Goal: Find specific page/section

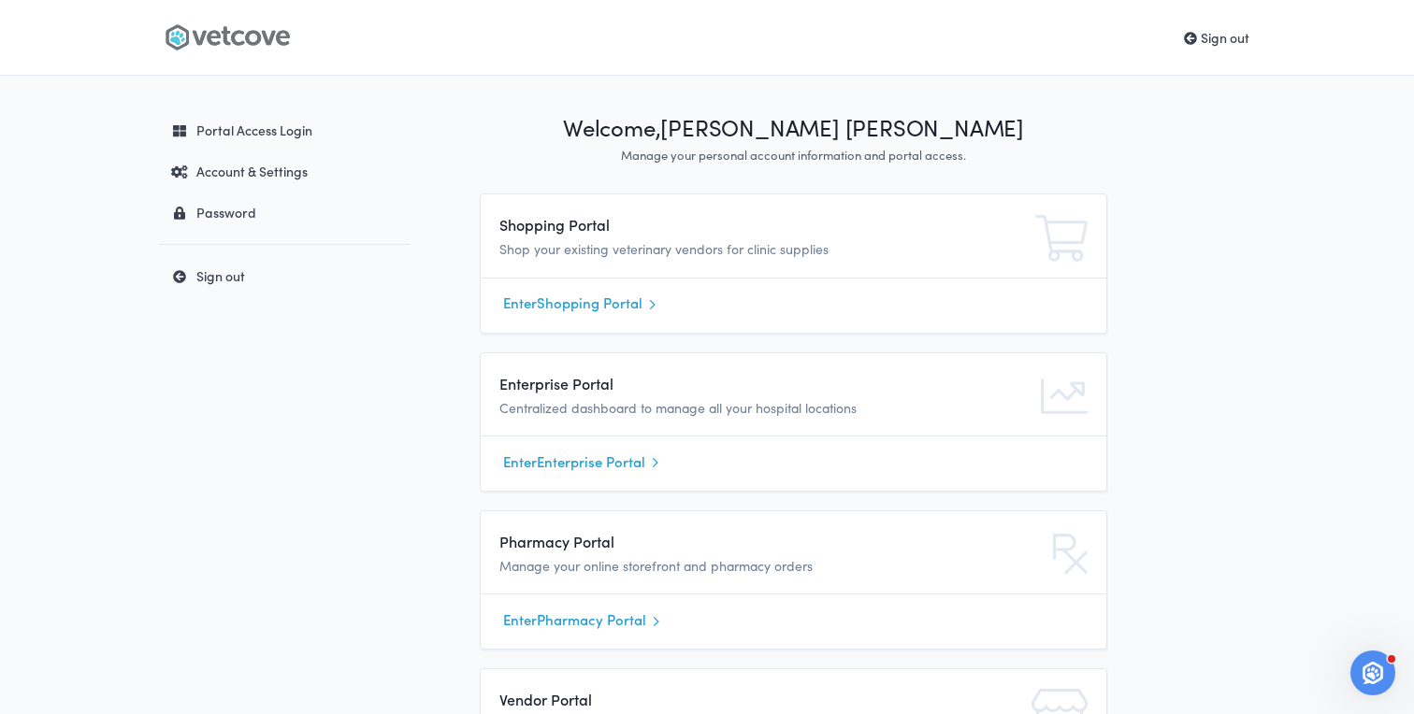
click at [552, 299] on link "Enter Shopping Portal" at bounding box center [793, 304] width 581 height 28
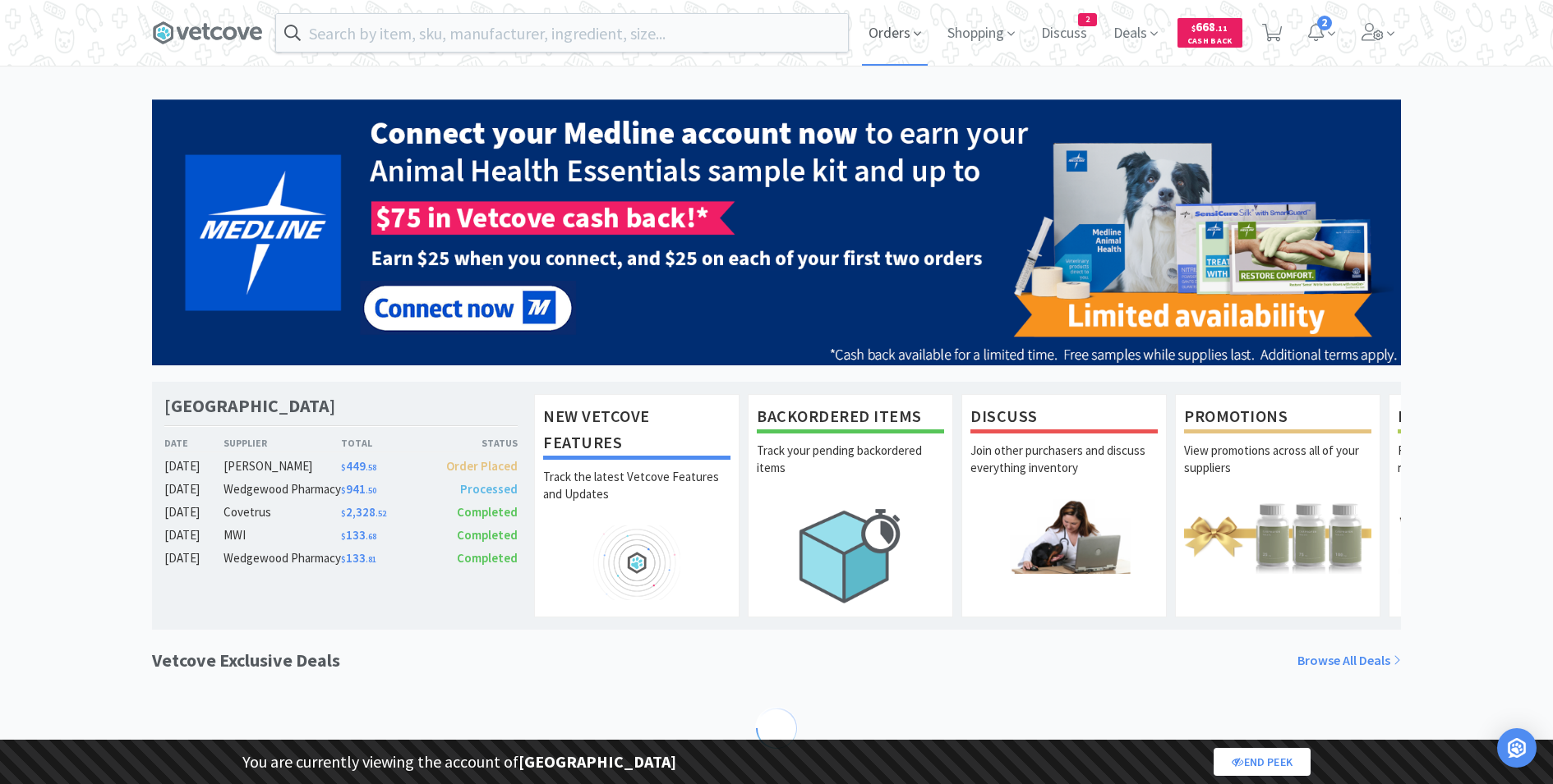
click at [895, 30] on span "Orders" at bounding box center [894, 32] width 66 height 66
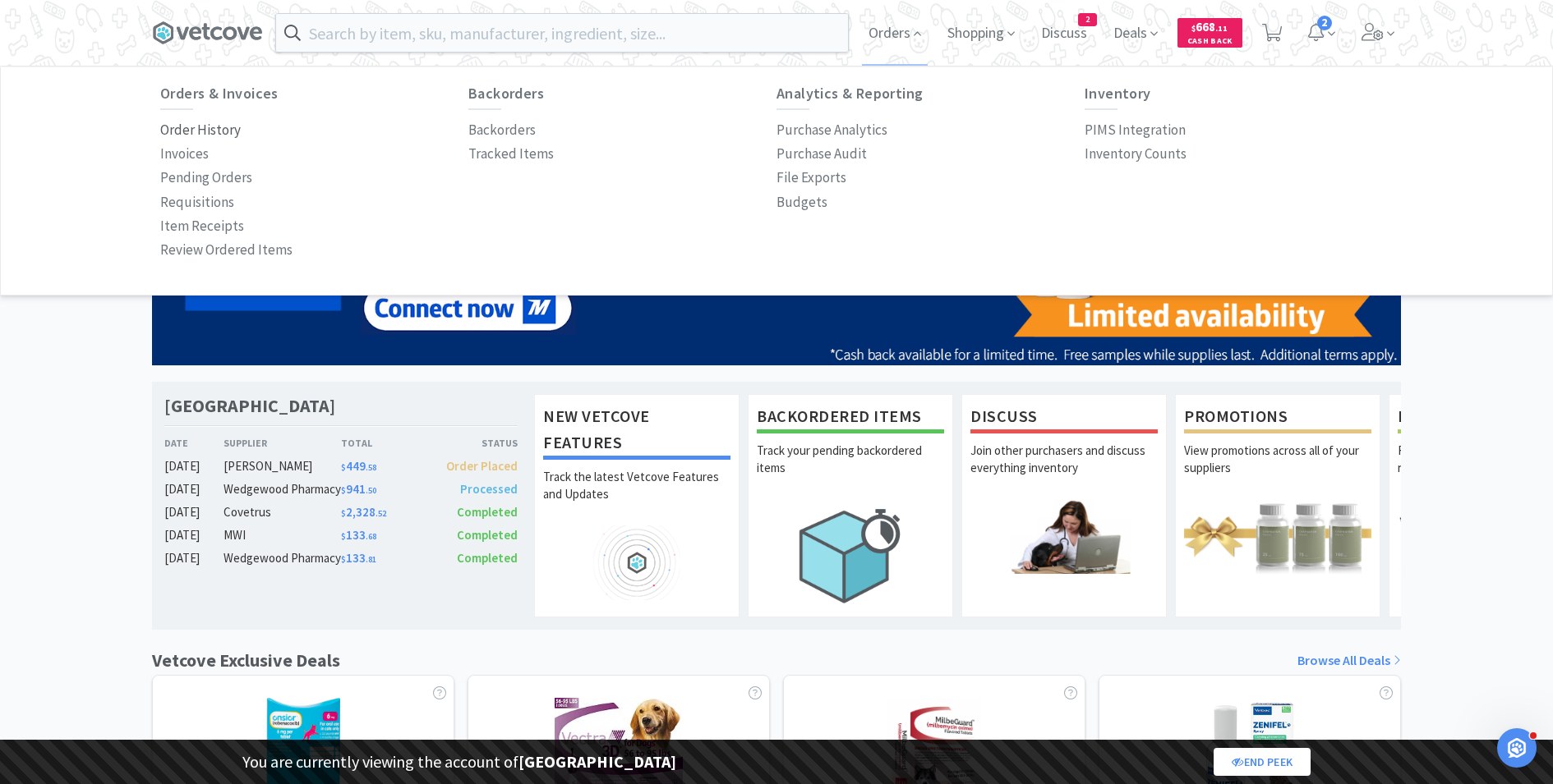
click at [222, 130] on p "Order History" at bounding box center [200, 130] width 81 height 22
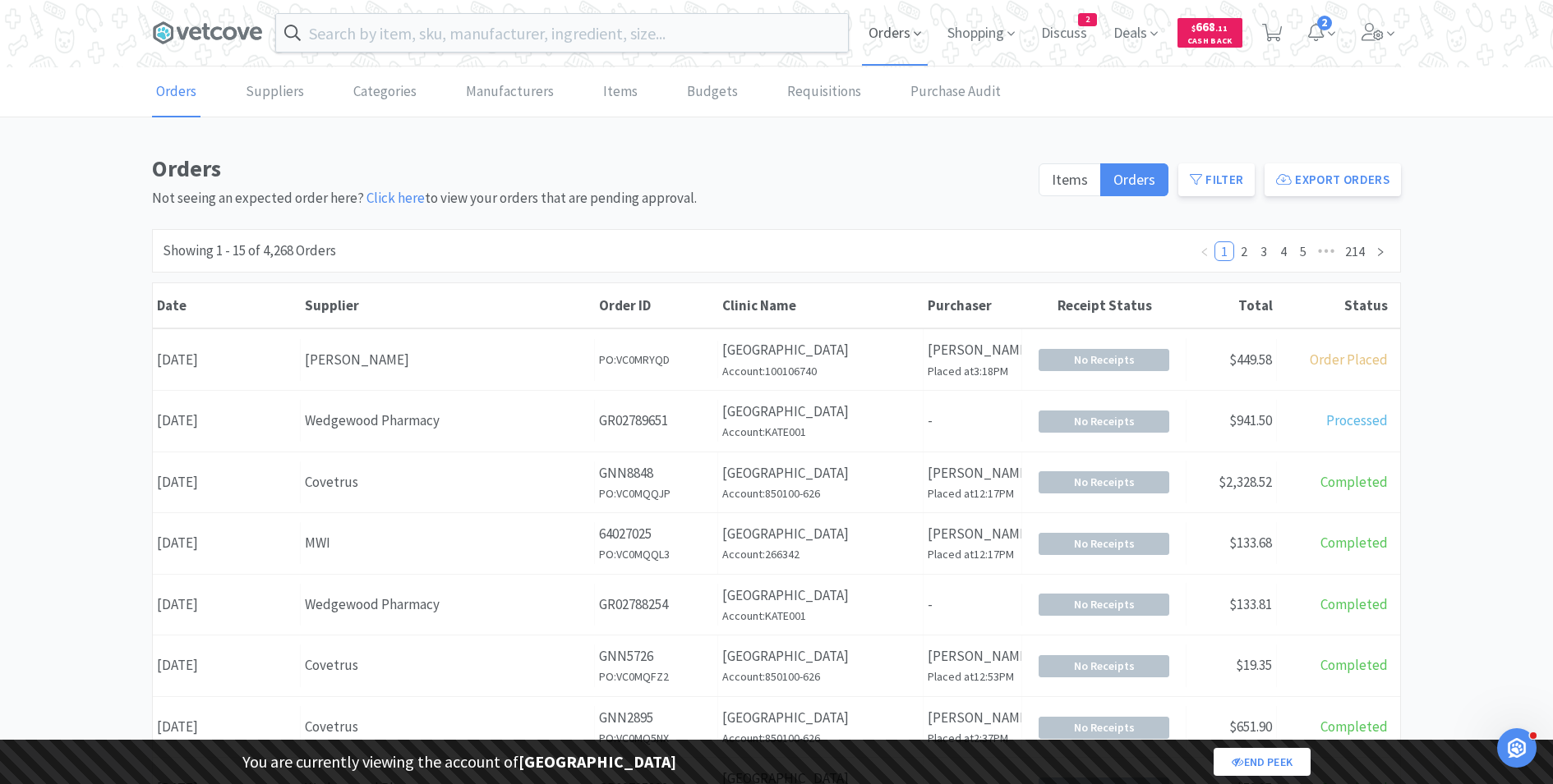
click at [890, 40] on span "Orders" at bounding box center [894, 32] width 66 height 66
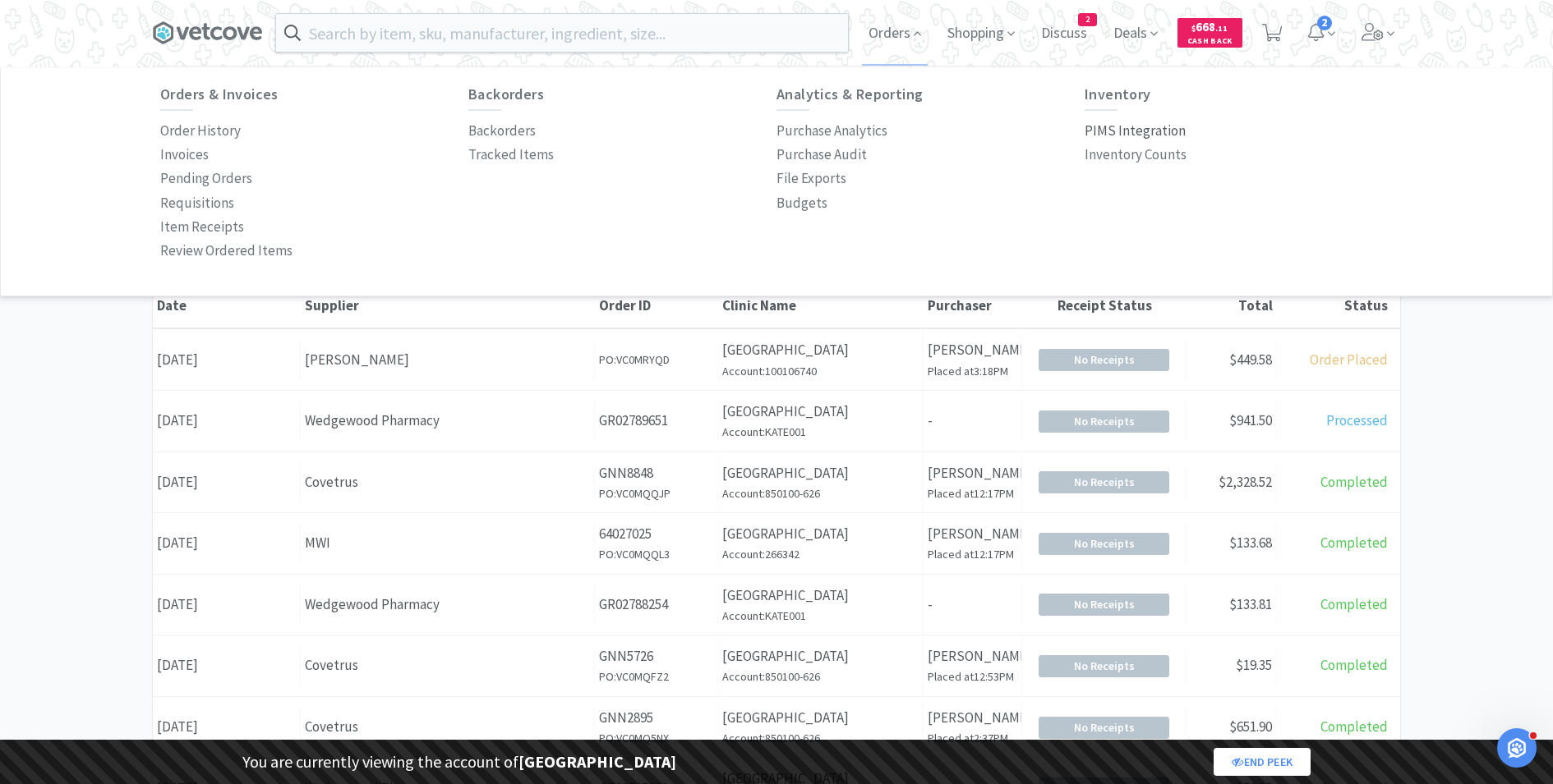
click at [1113, 129] on p "PIMS Integration" at bounding box center [1134, 131] width 101 height 22
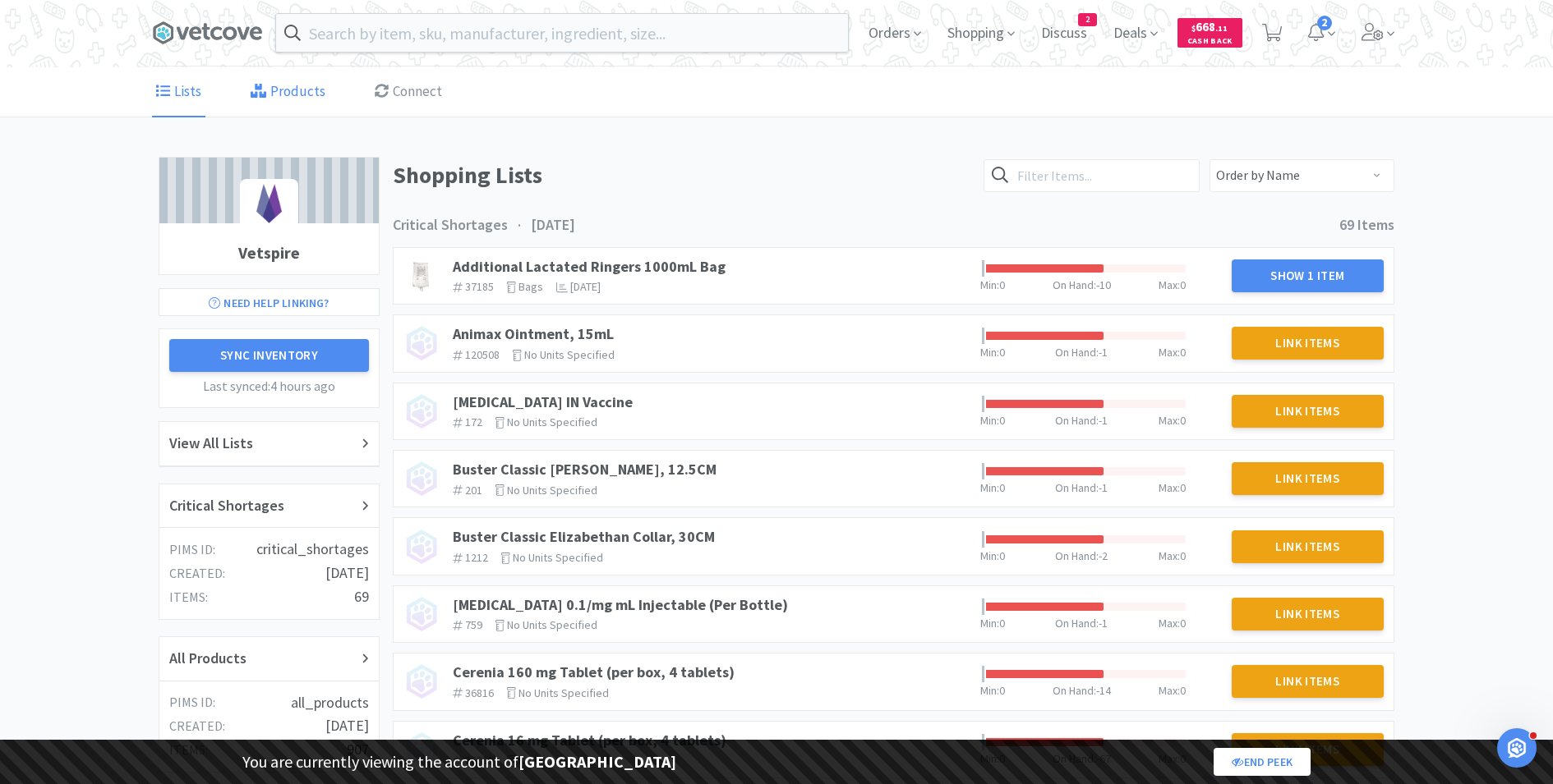
click at [278, 92] on link "Products" at bounding box center [288, 92] width 83 height 50
